Goal: Information Seeking & Learning: Ask a question

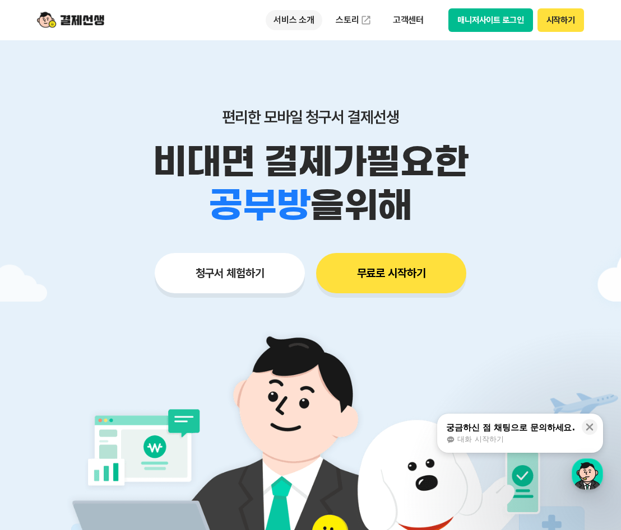
click at [306, 21] on p "서비스 소개" at bounding box center [293, 20] width 57 height 20
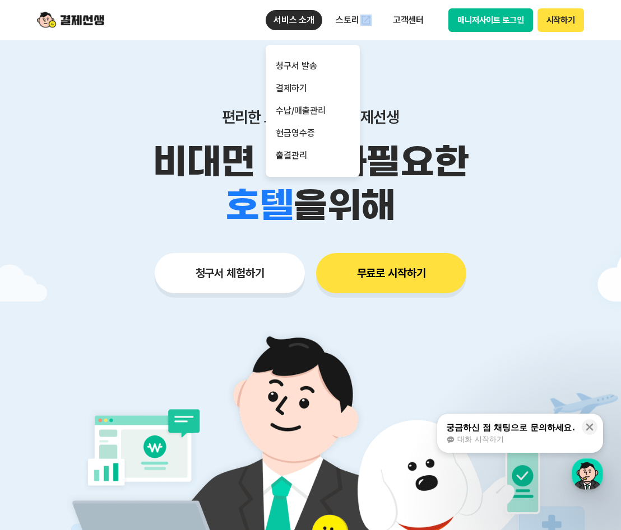
click at [384, 17] on ul "서비스 소개 청구서 발송 결제하기 수납/매출관리 현금영수증 출결관리 스토리 고객센터" at bounding box center [348, 20] width 166 height 22
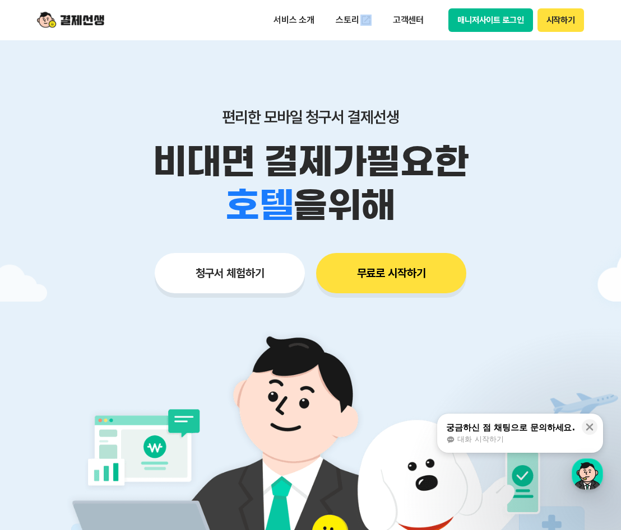
drag, startPoint x: 384, startPoint y: 17, endPoint x: 386, endPoint y: 29, distance: 11.9
click at [378, 31] on div "서비스 소개 청구서 발송 결제하기 수납/매출관리 현금영수증 출결관리 스토리 고객센터 매니저사이트 로그인 시작하기" at bounding box center [424, 20] width 318 height 24
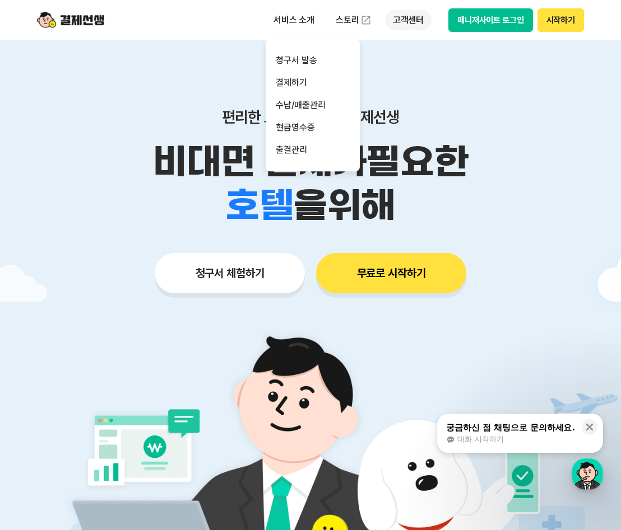
click at [410, 17] on p "고객센터" at bounding box center [408, 20] width 46 height 20
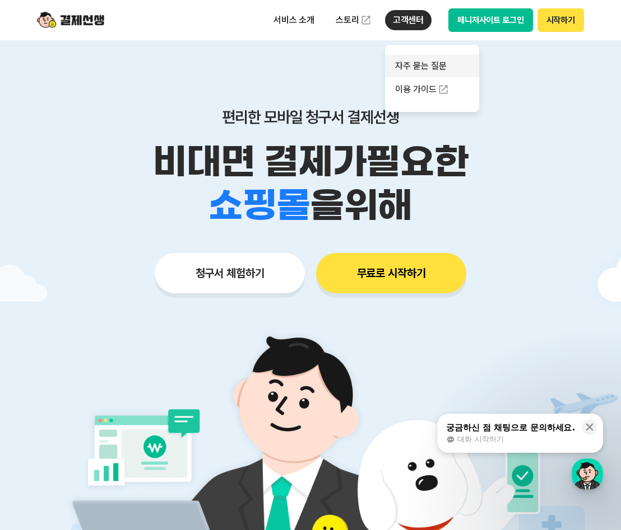
click at [436, 69] on link "자주 묻는 질문" at bounding box center [432, 66] width 94 height 22
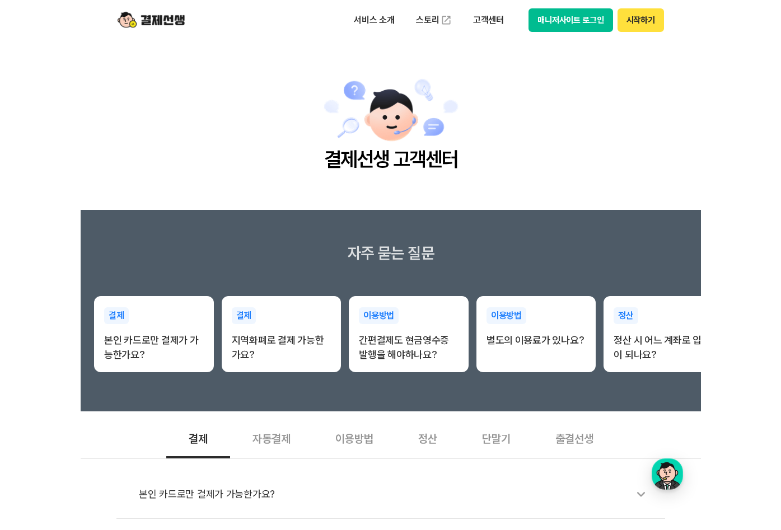
scroll to position [56, 0]
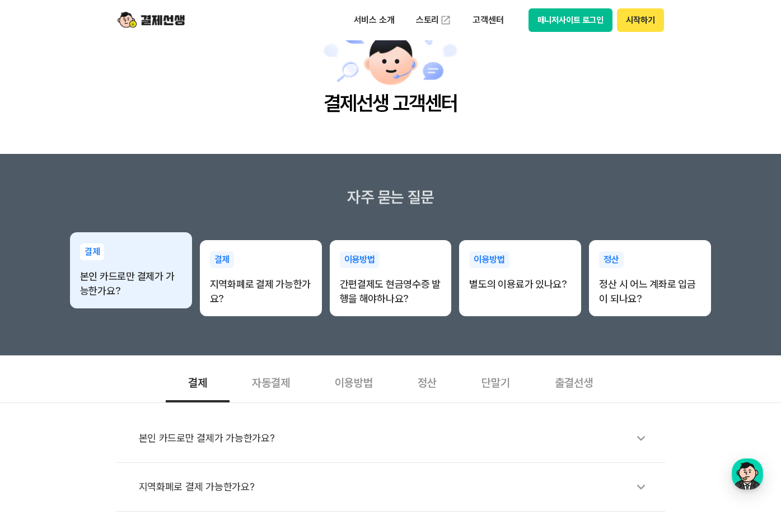
click at [161, 279] on p "본인 카드로만 결제가 가능한가요?" at bounding box center [131, 283] width 102 height 29
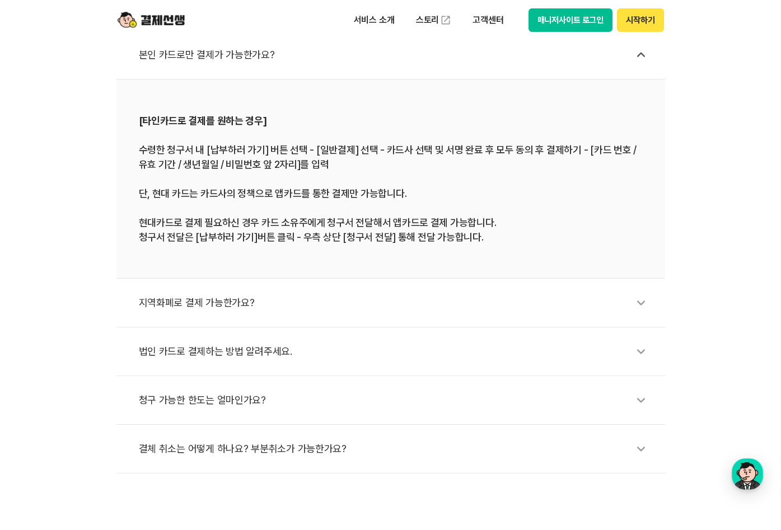
scroll to position [448, 0]
